Goal: Transaction & Acquisition: Purchase product/service

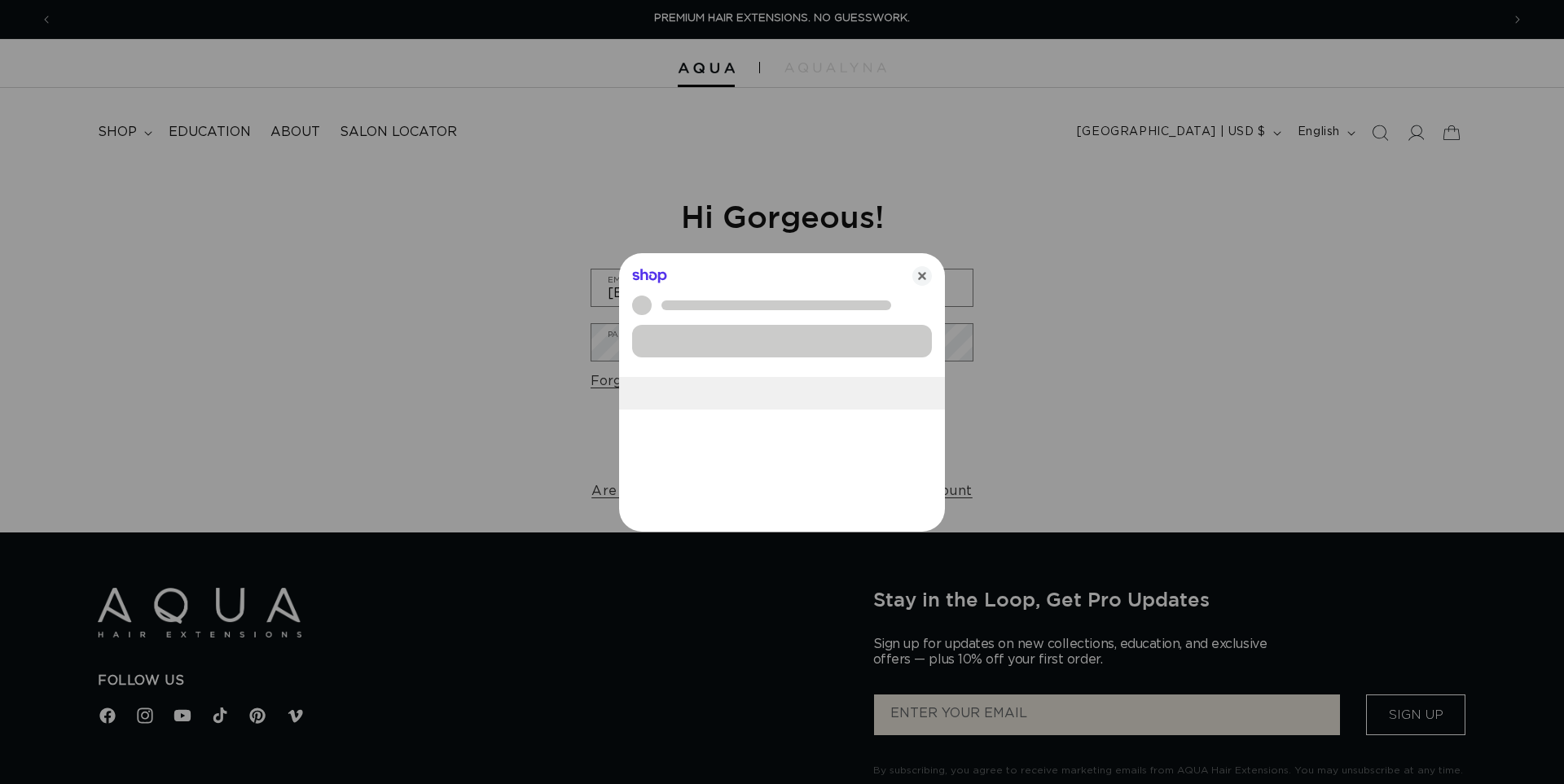
scroll to position [0, 1449]
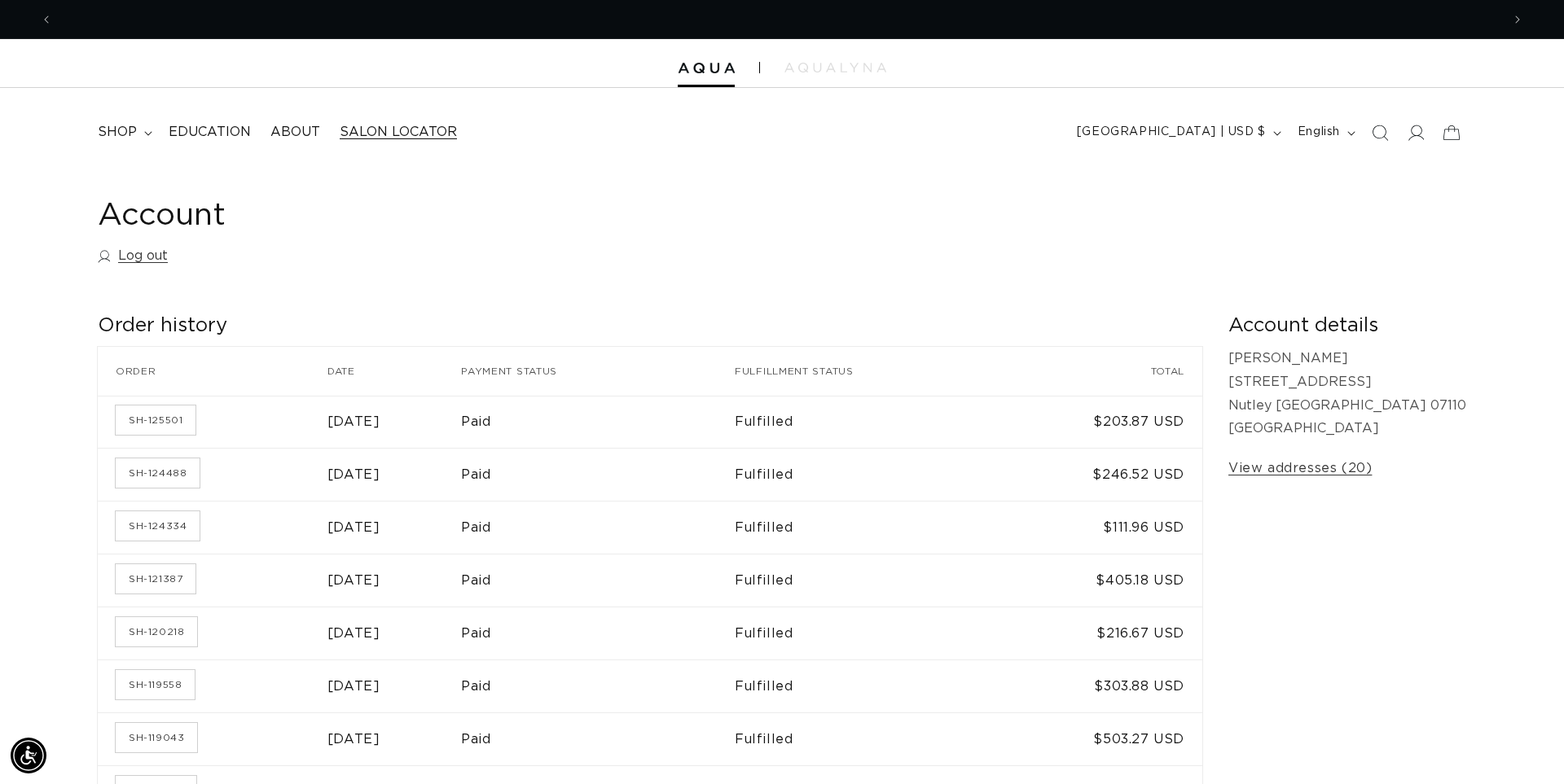
scroll to position [0, 2896]
click at [126, 131] on span "shop" at bounding box center [117, 132] width 39 height 17
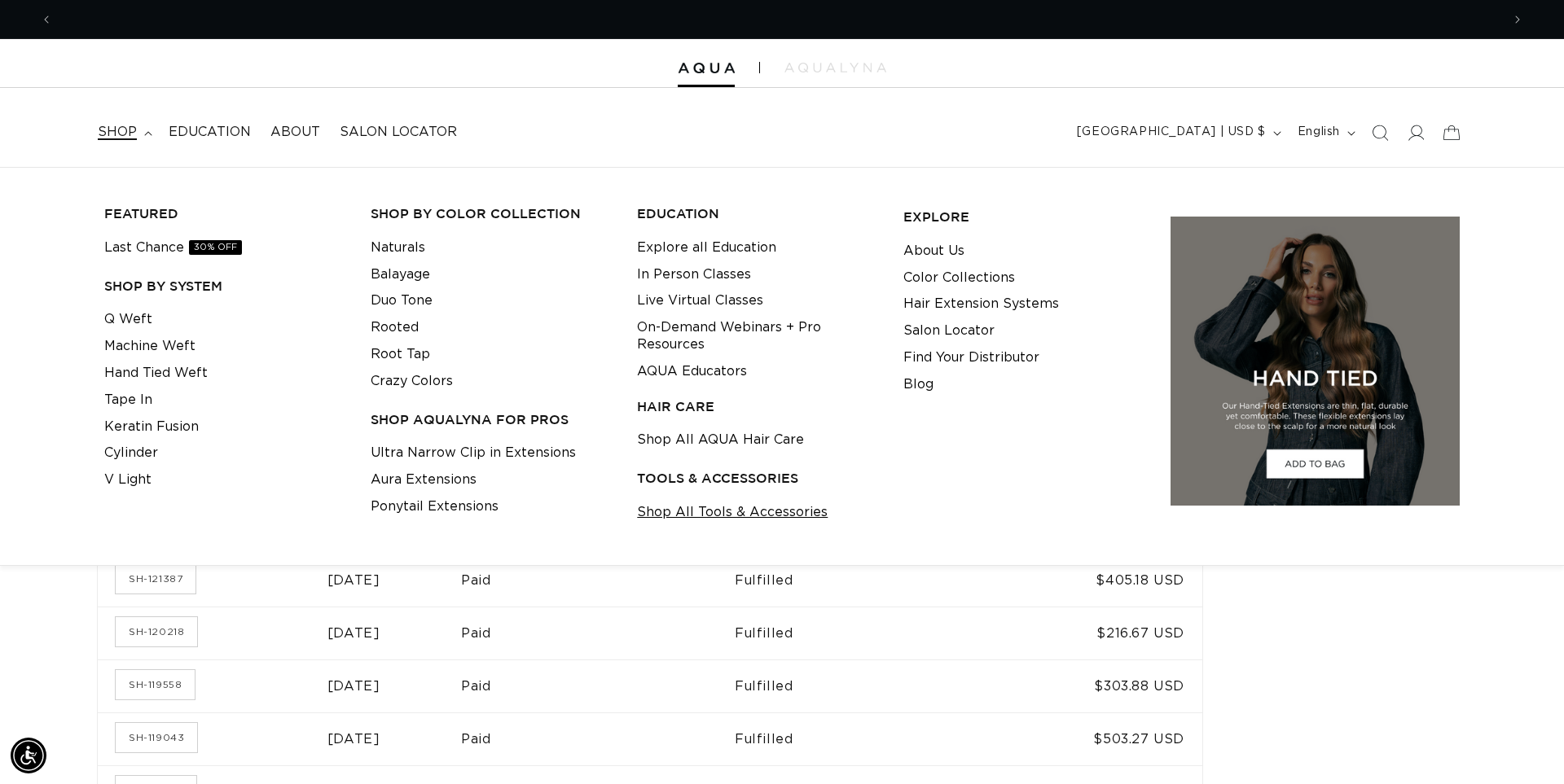
scroll to position [0, 1449]
click at [711, 512] on link "Shop All Tools & Accessories" at bounding box center [732, 513] width 191 height 27
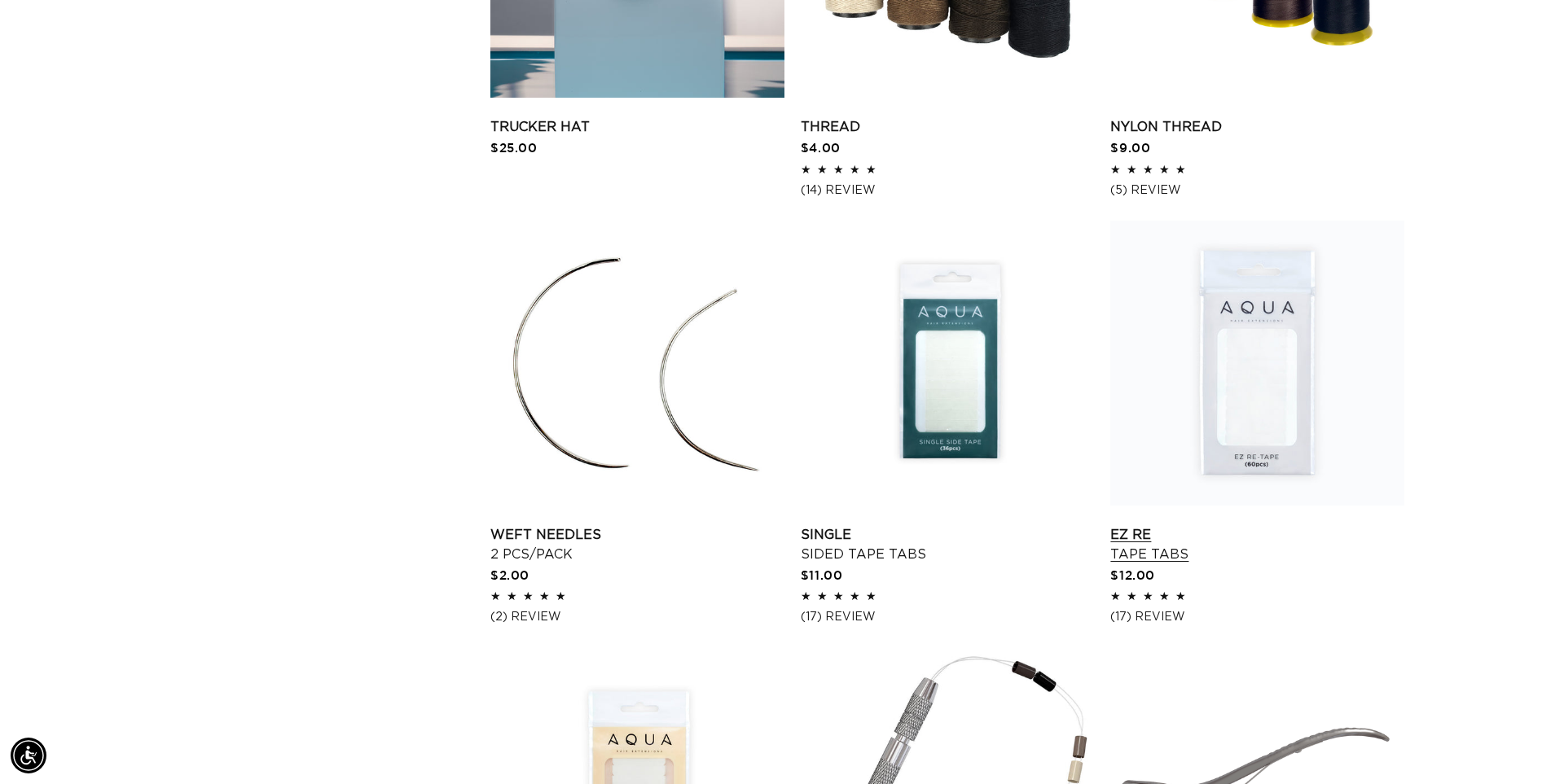
click at [1270, 525] on link "EZ Re Tape Tabs" at bounding box center [1257, 544] width 295 height 39
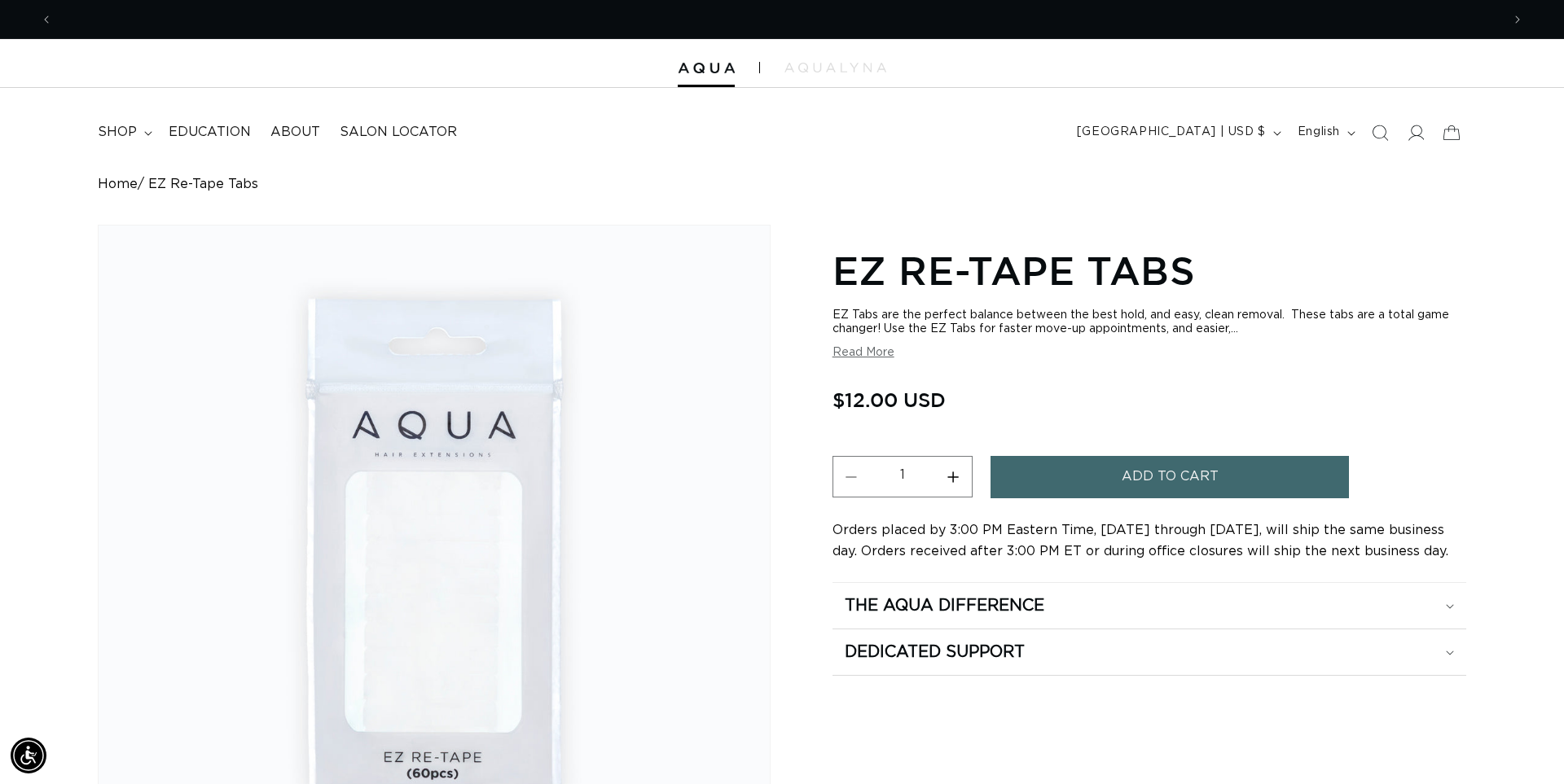
scroll to position [0, 1449]
click at [959, 478] on button "Increase quantity for EZ Re-Tape Tabs" at bounding box center [953, 477] width 36 height 42
click at [961, 475] on button "Increase quantity for EZ Re-Tape Tabs" at bounding box center [953, 477] width 36 height 42
click at [957, 473] on button "Increase quantity for EZ Re-Tape Tabs" at bounding box center [953, 477] width 36 height 42
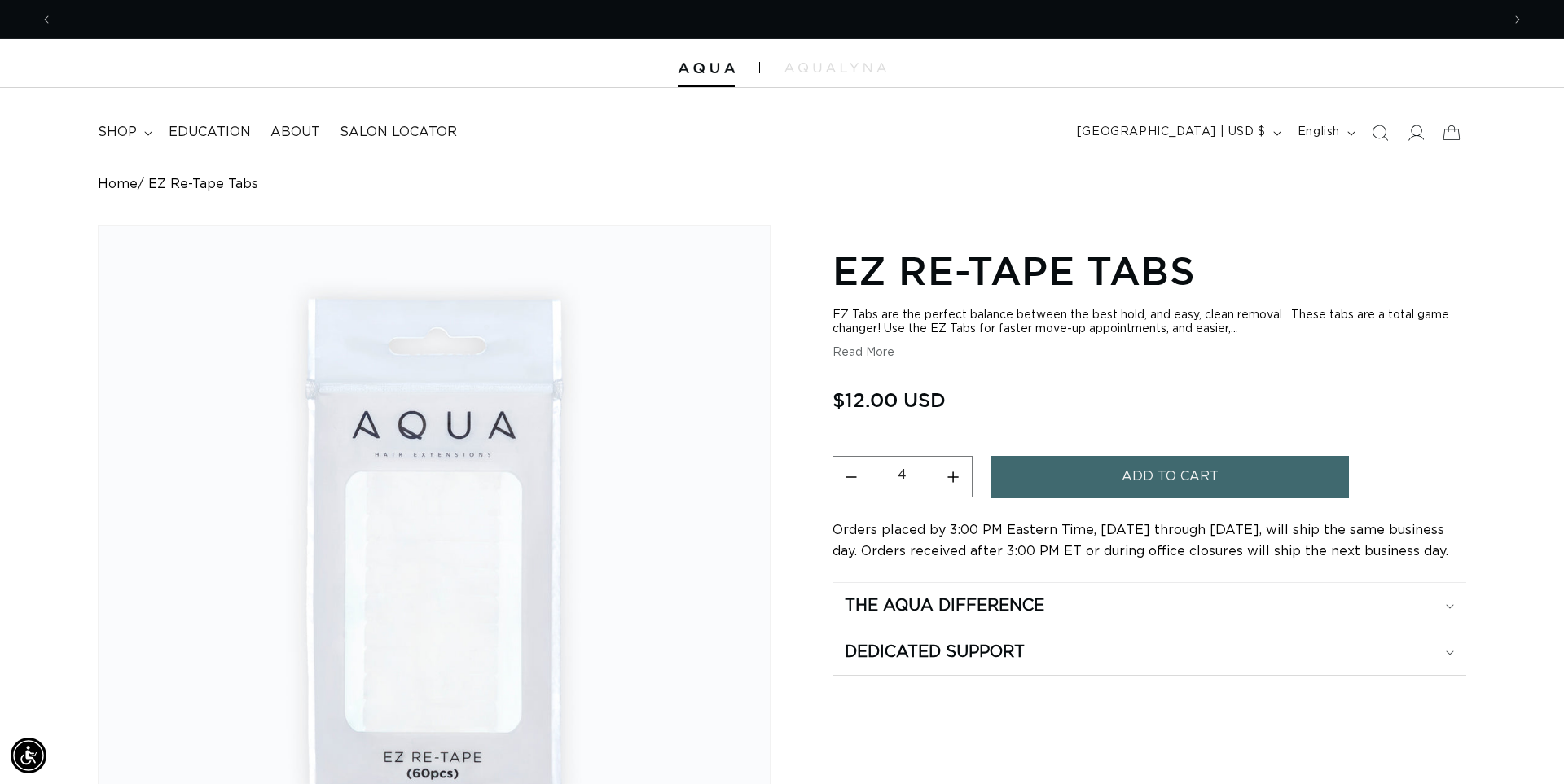
scroll to position [0, 0]
click at [955, 475] on button "Increase quantity for EZ Re-Tape Tabs" at bounding box center [953, 477] width 36 height 42
type input "6"
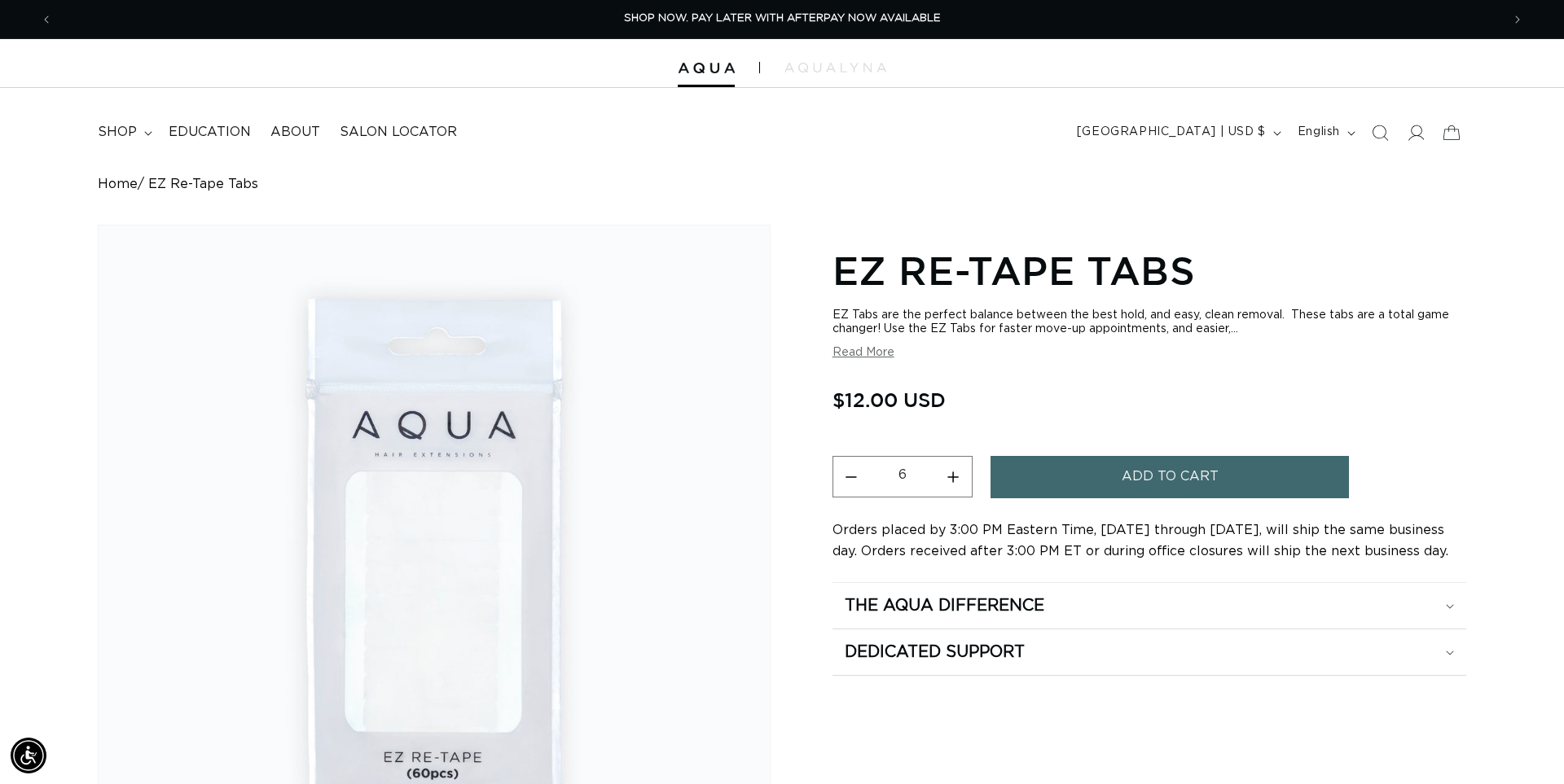
scroll to position [2, 0]
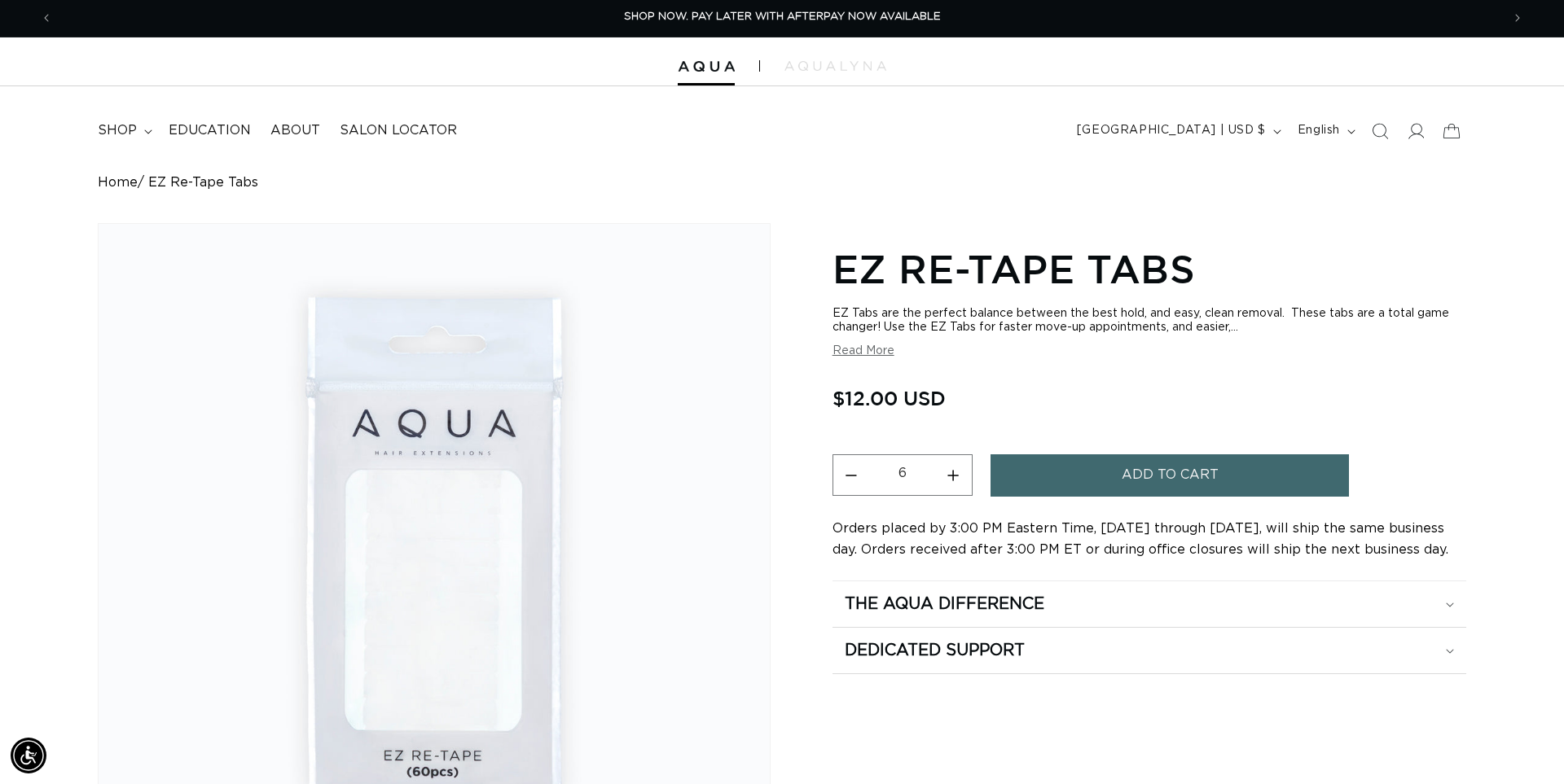
click at [1092, 479] on button "Add to cart" at bounding box center [1169, 475] width 358 height 42
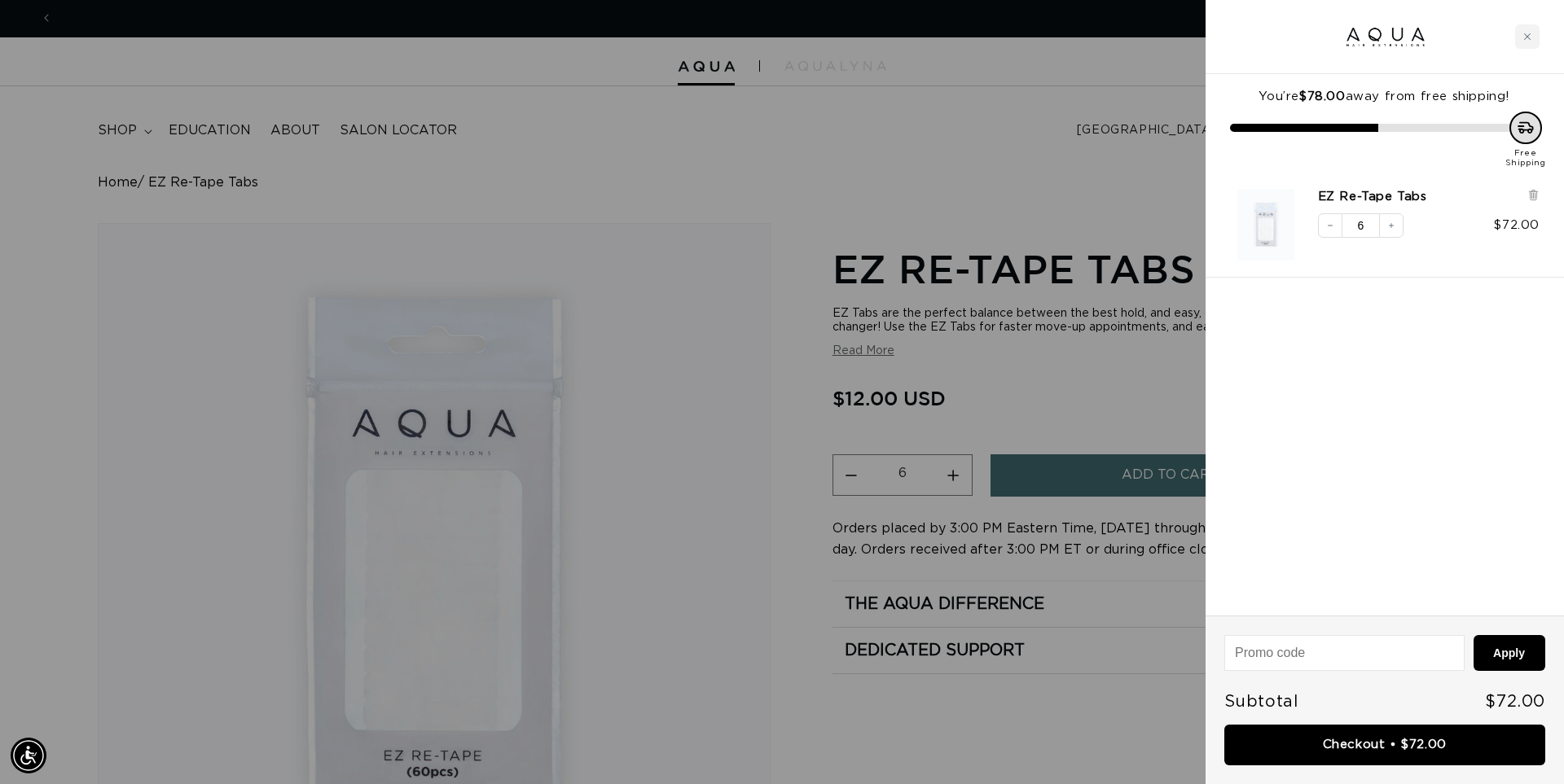
scroll to position [0, 2896]
click at [1498, 650] on button "Apply" at bounding box center [1509, 653] width 72 height 36
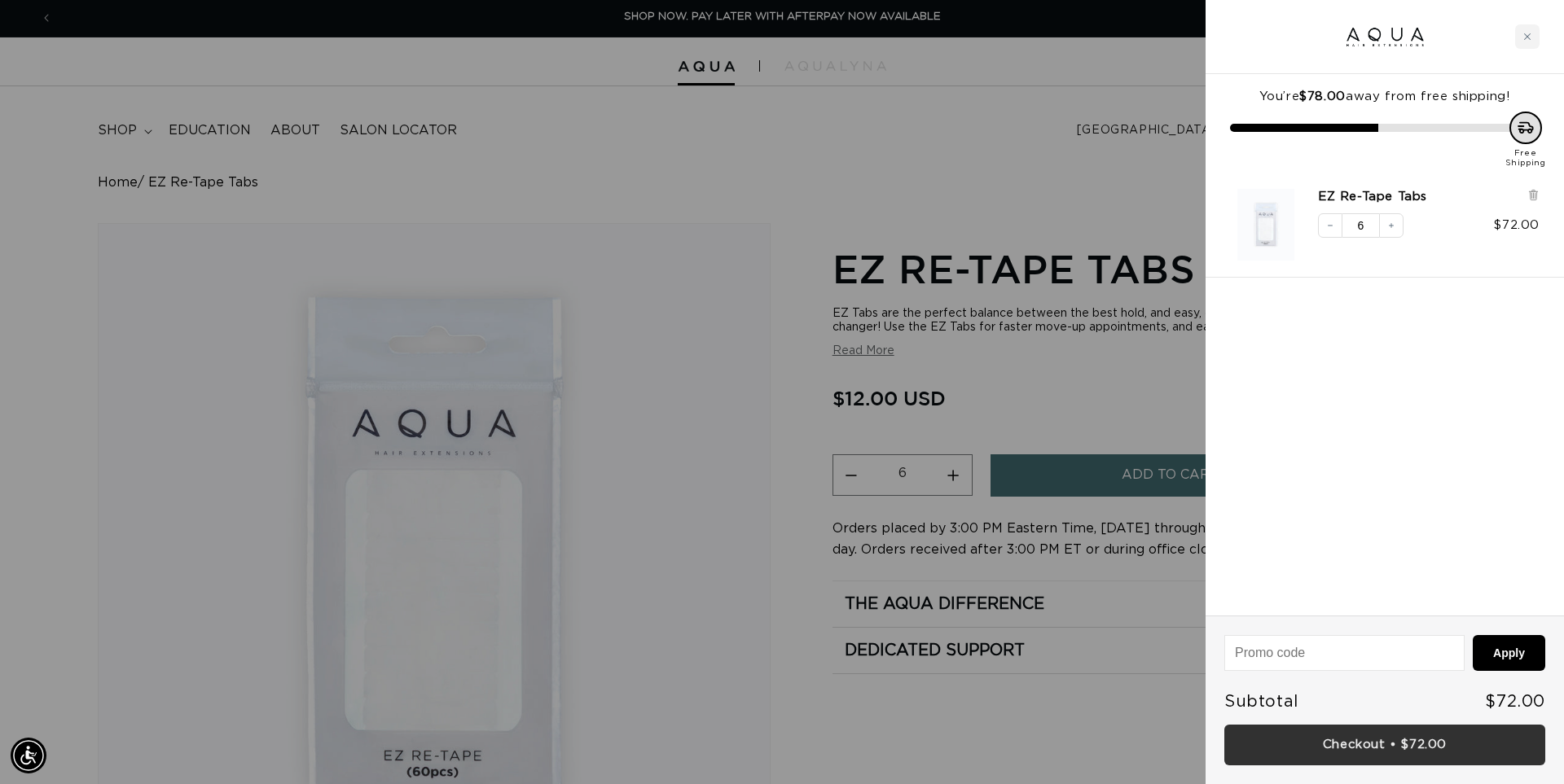
click at [1368, 748] on link "Checkout • $72.00" at bounding box center [1385, 746] width 321 height 42
